Goal: Information Seeking & Learning: Understand process/instructions

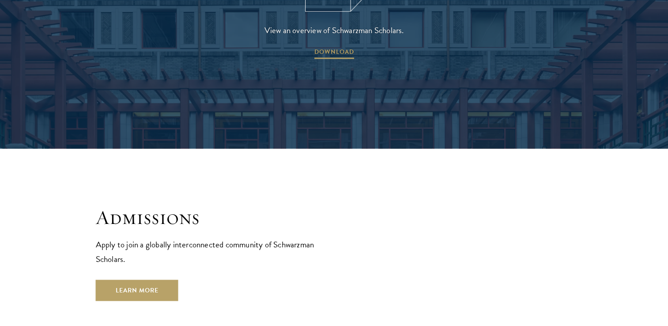
scroll to position [1423, 0]
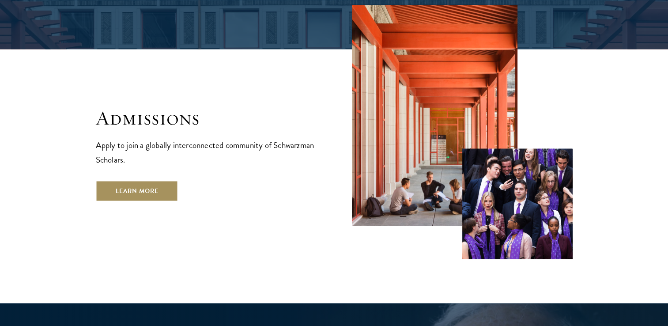
click at [147, 180] on link "Learn More" at bounding box center [137, 190] width 83 height 21
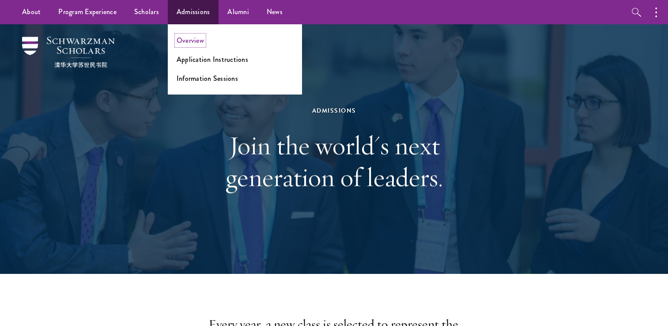
click at [195, 42] on link "Overview" at bounding box center [190, 40] width 27 height 10
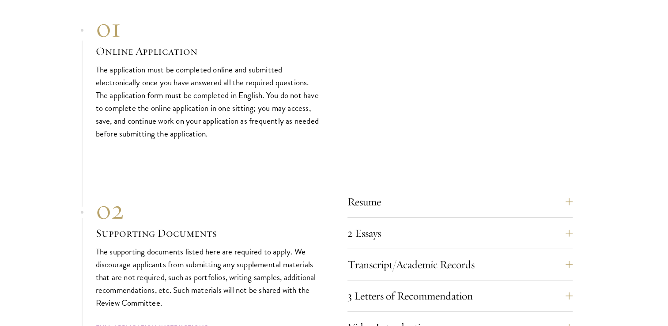
scroll to position [2676, 0]
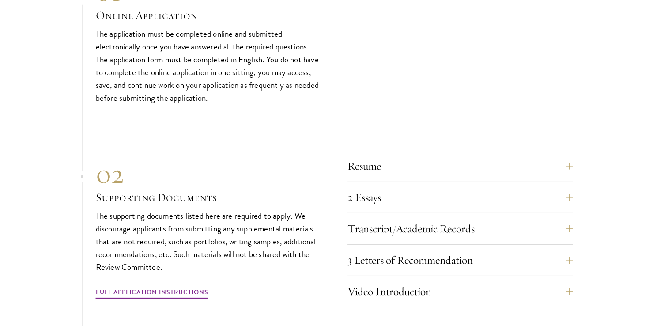
click at [542, 130] on div "01 Online Application 01 Online Application The application must be completed o…" at bounding box center [334, 249] width 477 height 546
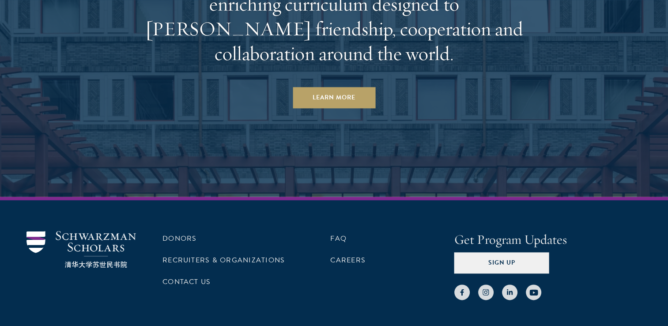
scroll to position [4362, 0]
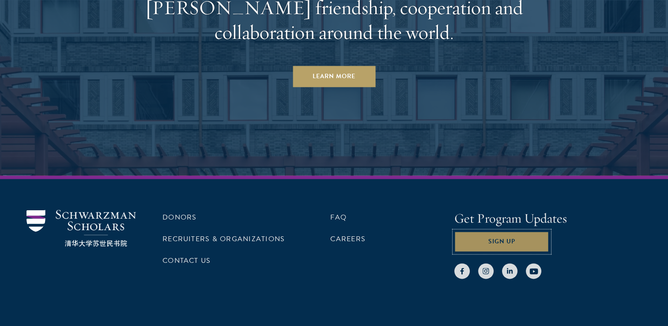
click at [475, 231] on button "Sign Up" at bounding box center [501, 241] width 95 height 21
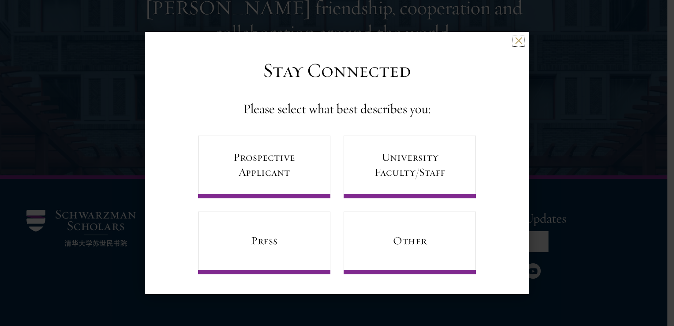
click at [515, 40] on button at bounding box center [519, 41] width 8 height 8
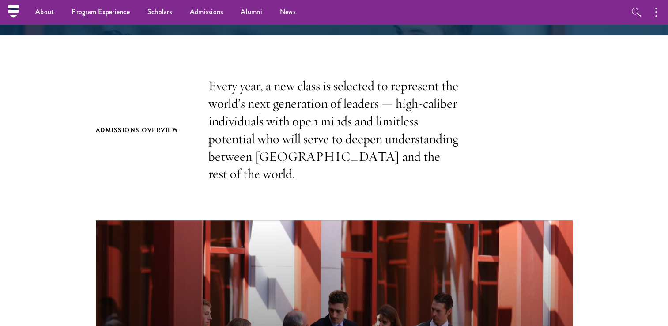
scroll to position [0, 0]
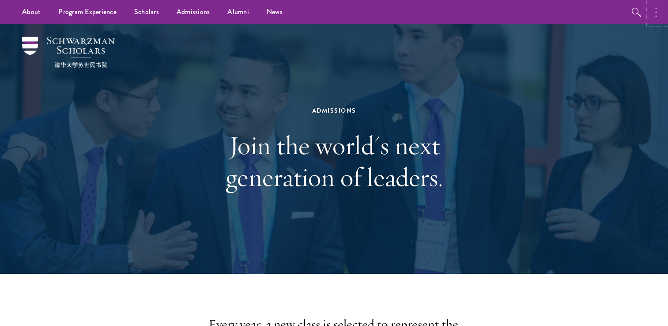
click at [657, 15] on button "button" at bounding box center [657, 12] width 19 height 24
click at [564, 7] on button "button" at bounding box center [562, 12] width 19 height 24
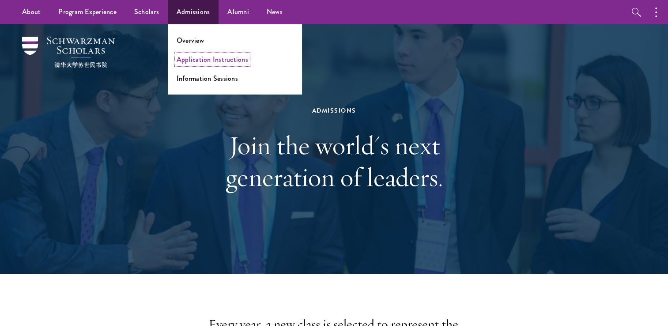
click at [199, 61] on link "Application Instructions" at bounding box center [213, 59] width 72 height 10
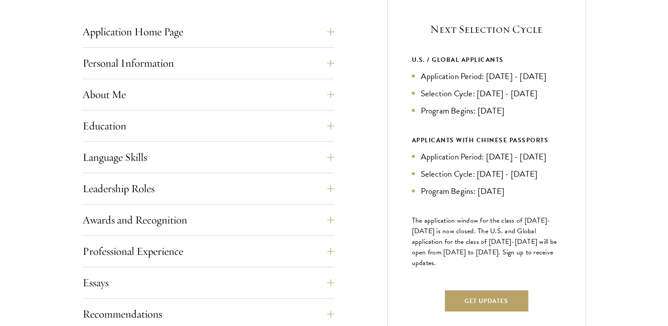
click at [389, 203] on div "Next Selection Cycle U.S. / GLOBAL APPLICANTS Application Period: Apr 2026 - Se…" at bounding box center [486, 171] width 199 height 352
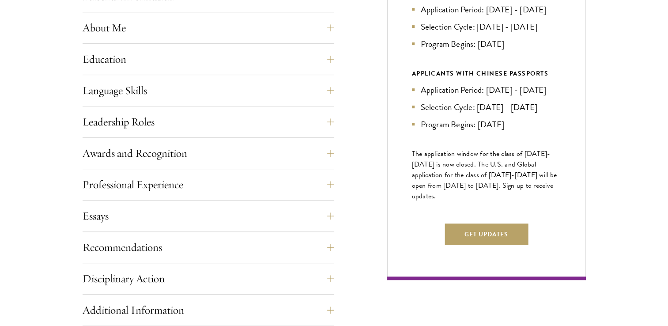
scroll to position [455, 0]
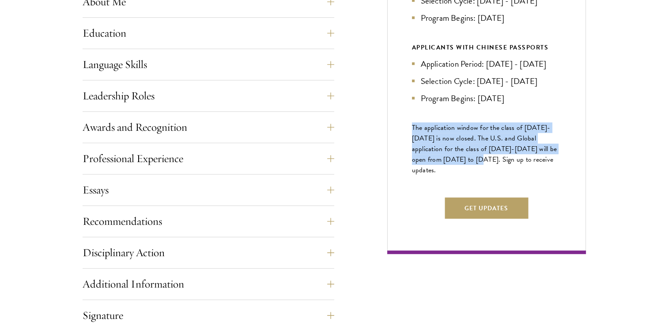
drag, startPoint x: 460, startPoint y: 176, endPoint x: 413, endPoint y: 137, distance: 61.5
click at [413, 137] on span "The application window for the class of 2026-2027 is now closed. The U.S. and G…" at bounding box center [484, 148] width 145 height 53
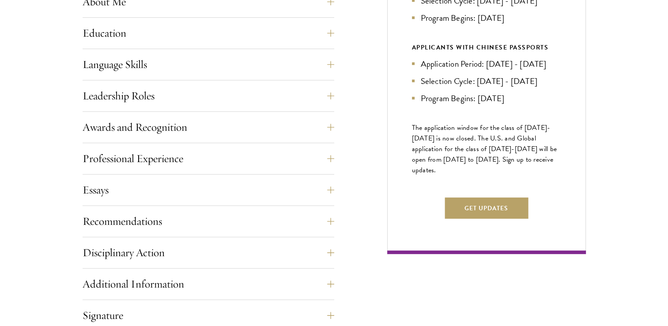
drag, startPoint x: 413, startPoint y: 137, endPoint x: 427, endPoint y: 192, distance: 57.5
click at [427, 192] on div "Next Selection Cycle U.S. / GLOBAL APPLICANTS Application Period: Apr 2026 - Se…" at bounding box center [486, 78] width 199 height 352
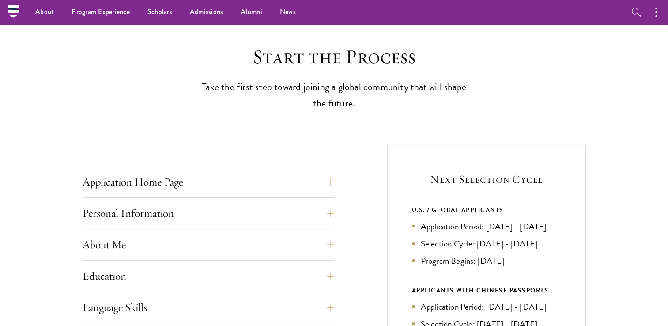
scroll to position [0, 0]
